Goal: Navigation & Orientation: Understand site structure

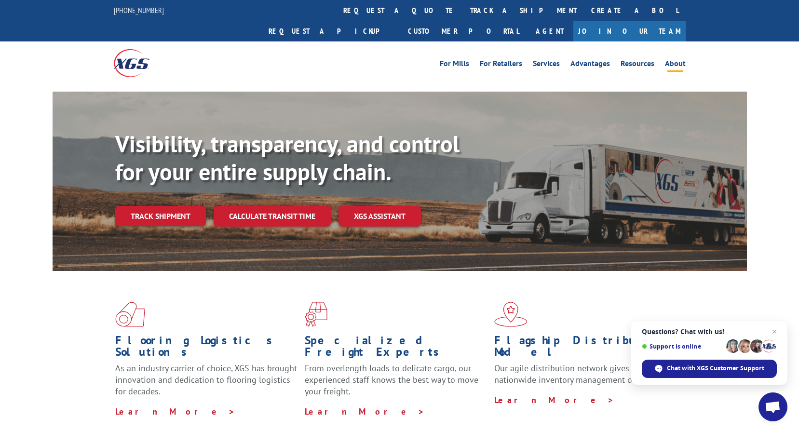
click at [676, 60] on link "About" at bounding box center [675, 65] width 21 height 11
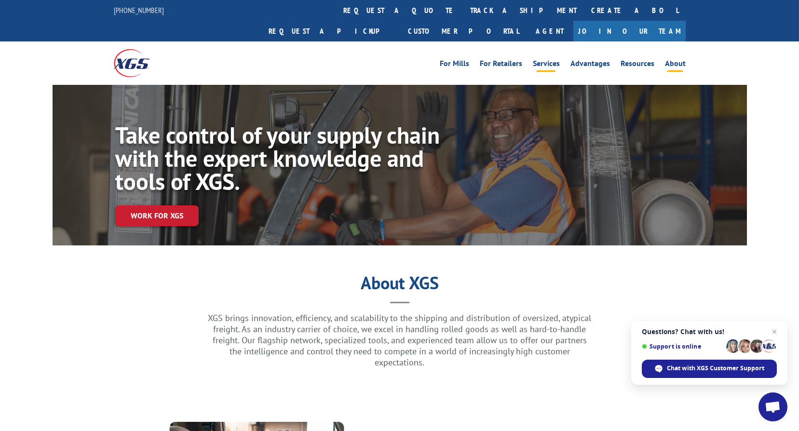
click at [556, 60] on link "Services" at bounding box center [546, 65] width 27 height 11
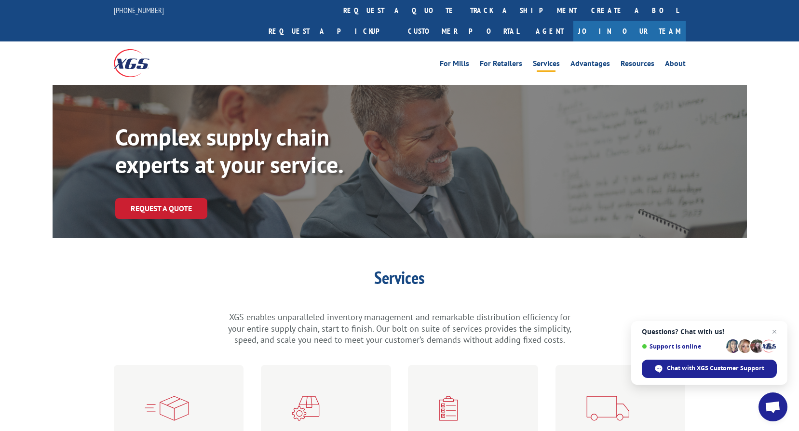
click at [131, 49] on img at bounding box center [132, 63] width 36 height 28
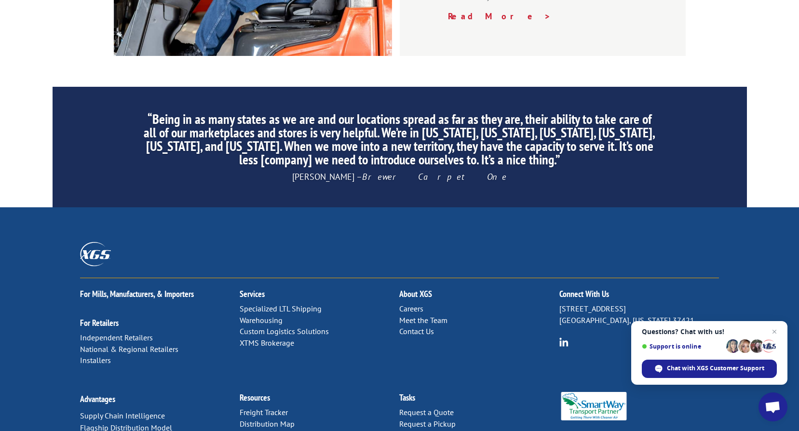
scroll to position [1478, 0]
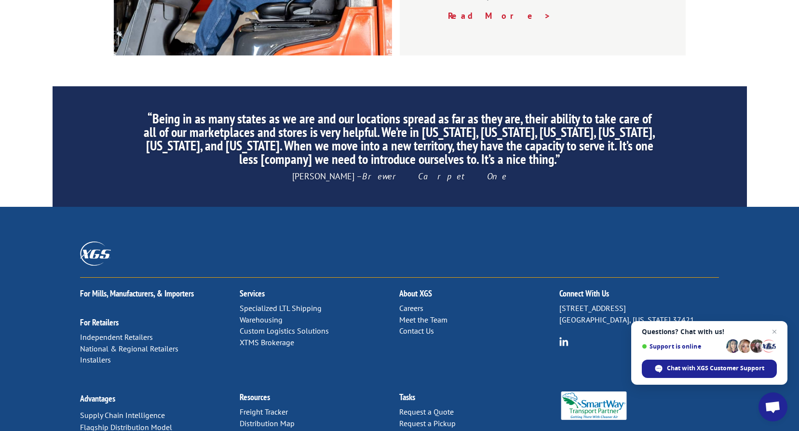
click at [259, 338] on link "XTMS Brokerage" at bounding box center [267, 343] width 55 height 10
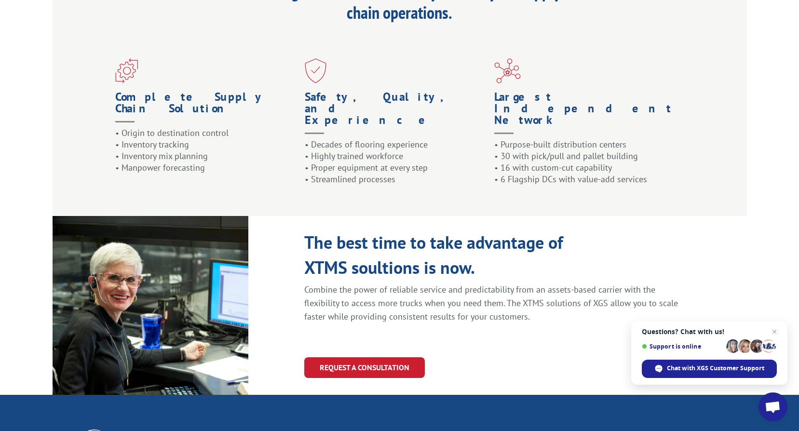
scroll to position [820, 0]
